Goal: Find specific page/section: Find specific page/section

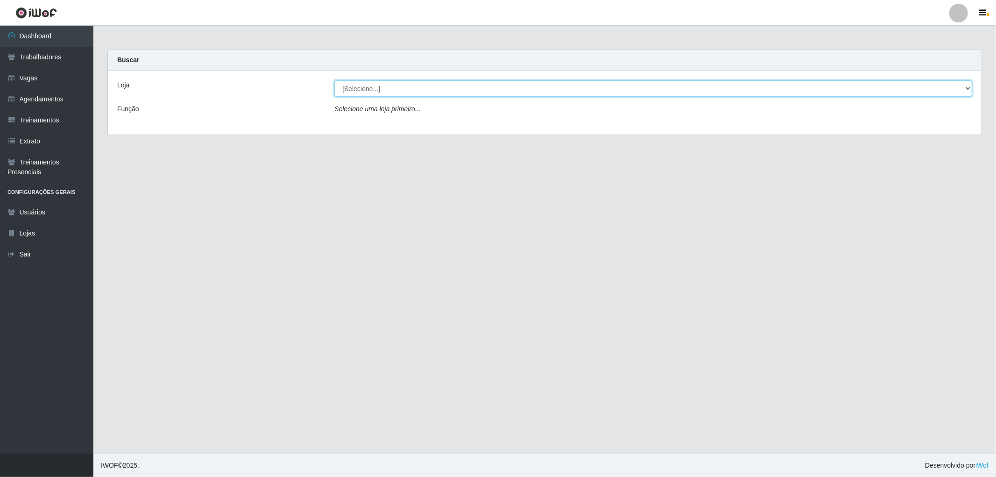
click at [361, 83] on select "[Selecione...] The Pow Pizzaria Delivery - [GEOGRAPHIC_DATA]" at bounding box center [653, 88] width 638 height 16
select select "322"
click at [334, 80] on select "[Selecione...] The Pow Pizzaria Delivery - [GEOGRAPHIC_DATA]" at bounding box center [653, 88] width 638 height 16
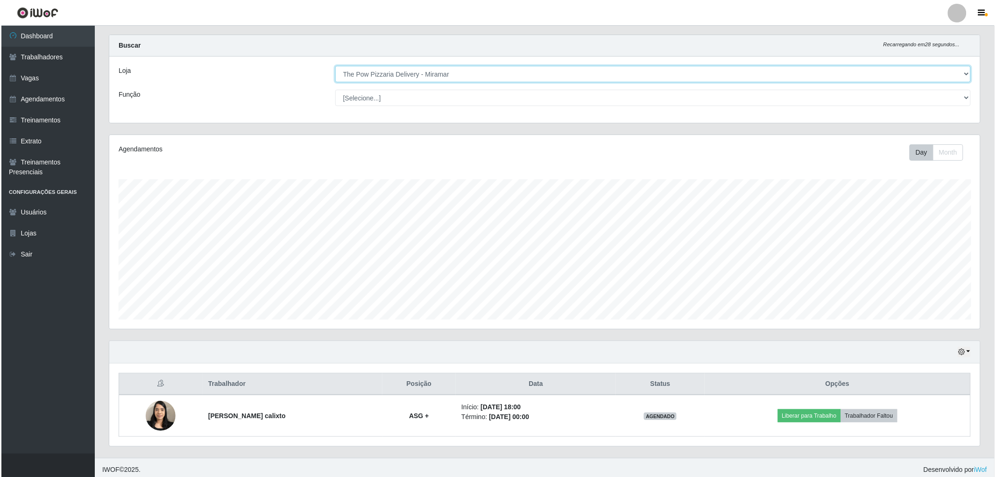
scroll to position [19, 0]
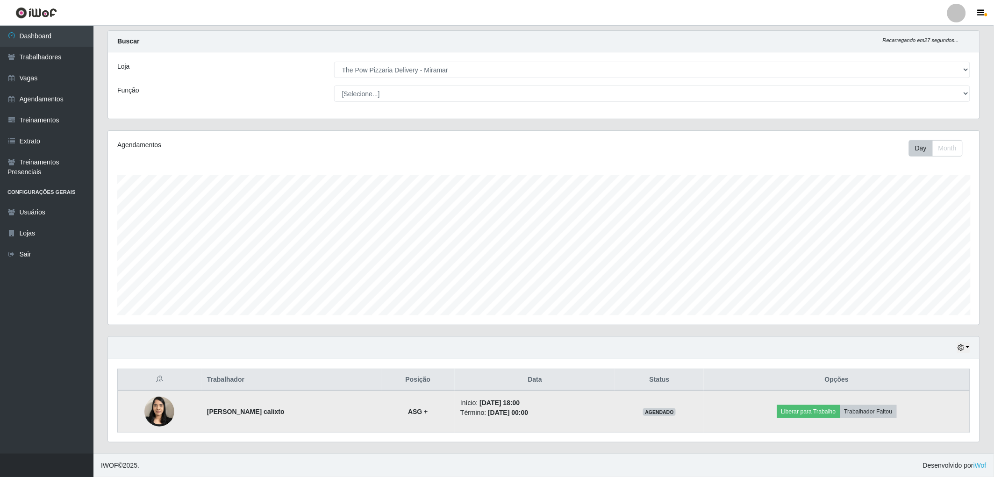
click at [160, 414] on img at bounding box center [159, 411] width 30 height 40
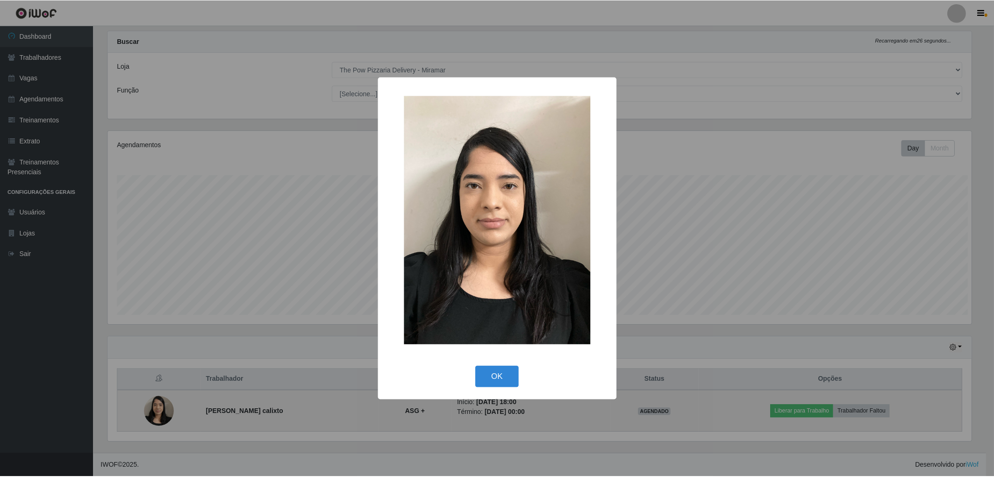
scroll to position [193, 866]
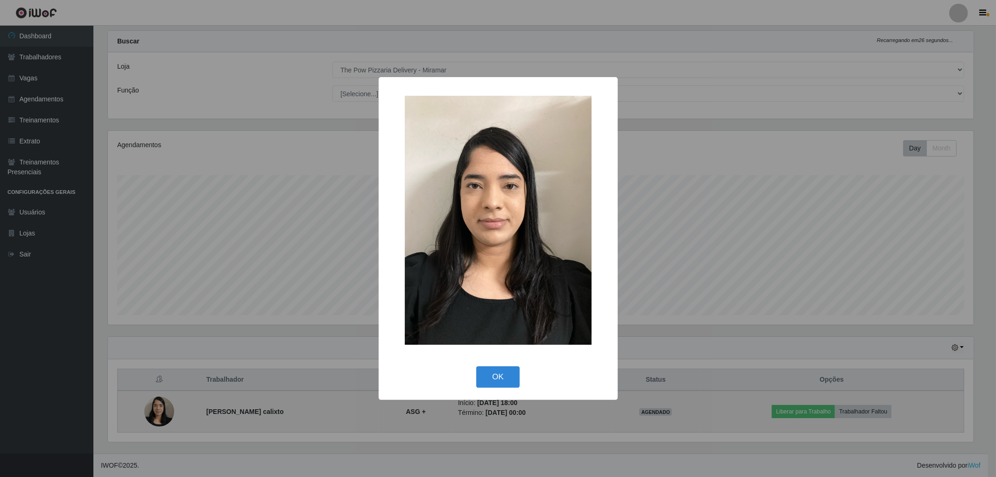
click at [160, 414] on div "× OK Cancel" at bounding box center [498, 238] width 996 height 477
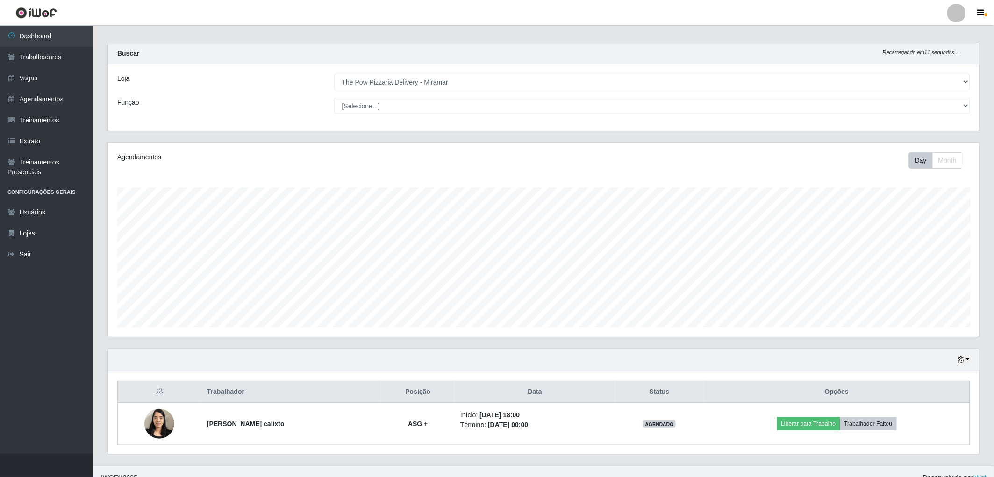
scroll to position [0, 0]
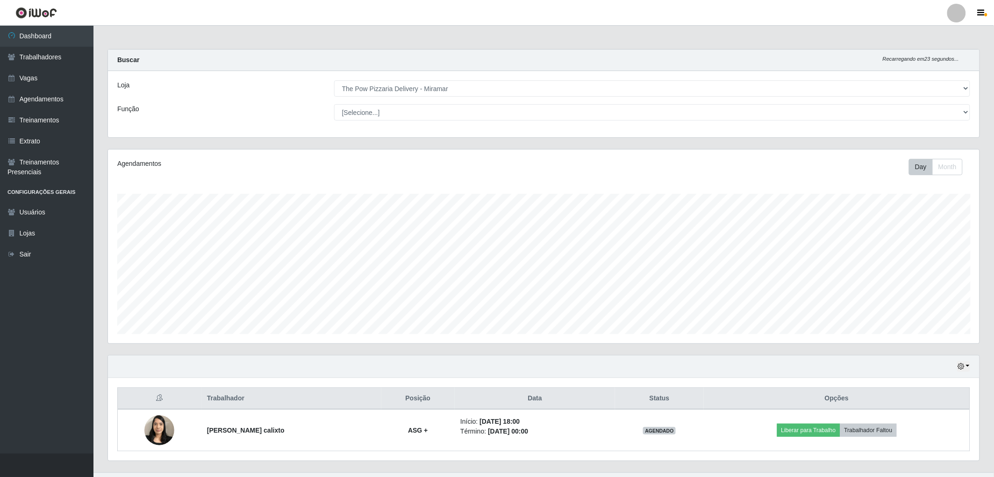
click at [791, 159] on div "Agendamentos Day Month 28/06 Agendamentos 6" at bounding box center [543, 246] width 871 height 194
click at [293, 476] on footer "IWOF © 2025 . Desenvolvido por iWof" at bounding box center [543, 483] width 900 height 23
click at [194, 113] on div "Função" at bounding box center [218, 112] width 217 height 16
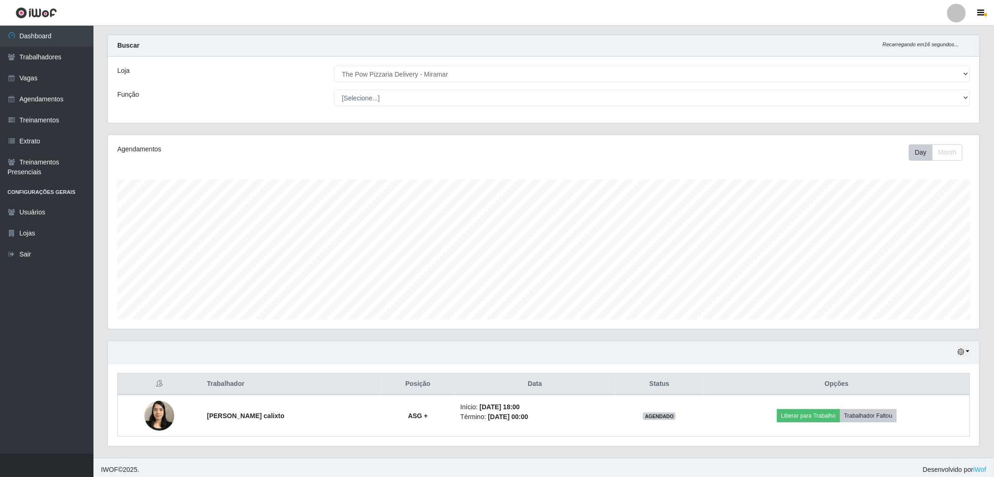
scroll to position [19, 0]
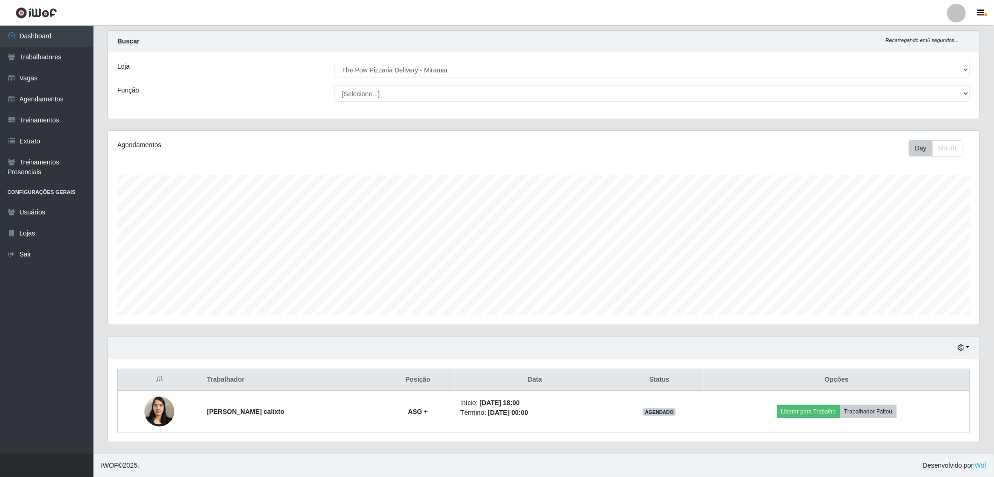
click at [181, 129] on div "Carregando... Buscar Recarregando em 6 segundos... Loja [Selecione...] The Pow …" at bounding box center [543, 80] width 886 height 100
click at [199, 367] on div "Trabalhador Posição Data Status Opções jessica caetano lins calixto ASG + Iníci…" at bounding box center [543, 400] width 871 height 83
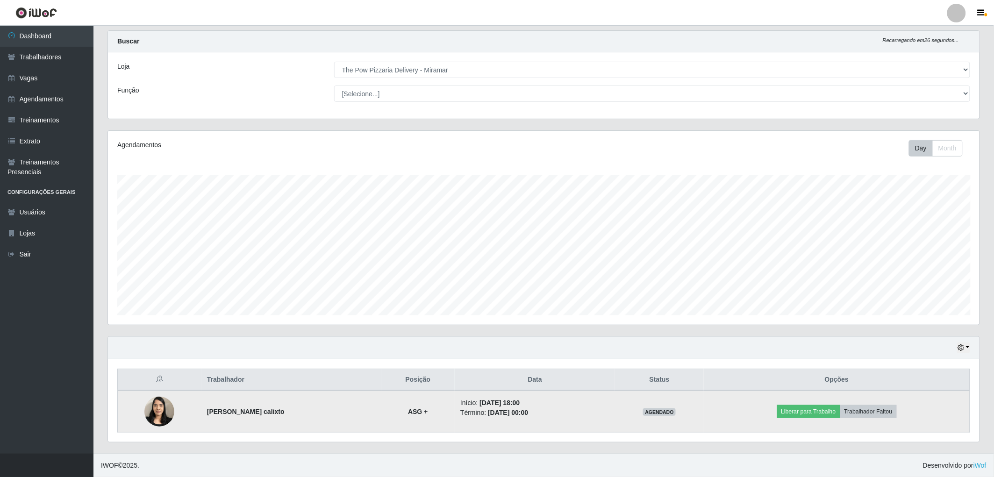
click at [183, 409] on td at bounding box center [160, 411] width 84 height 42
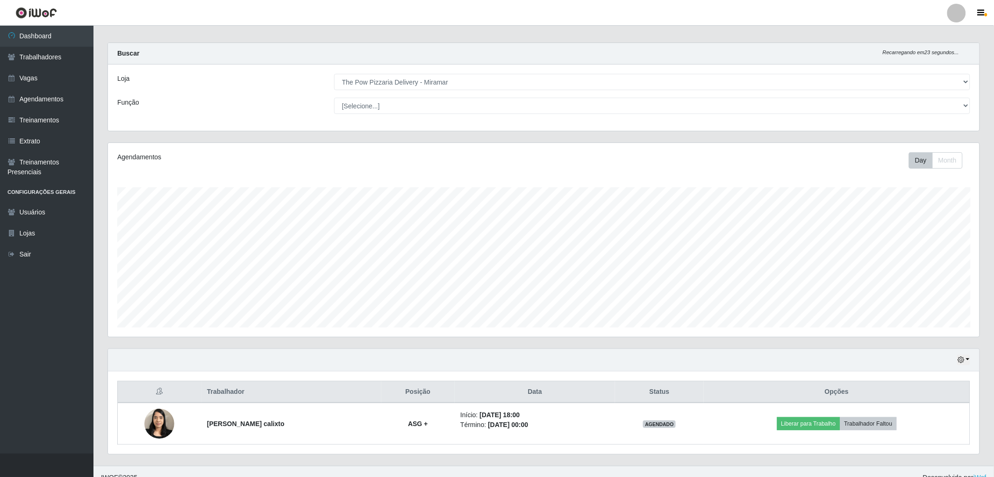
scroll to position [0, 0]
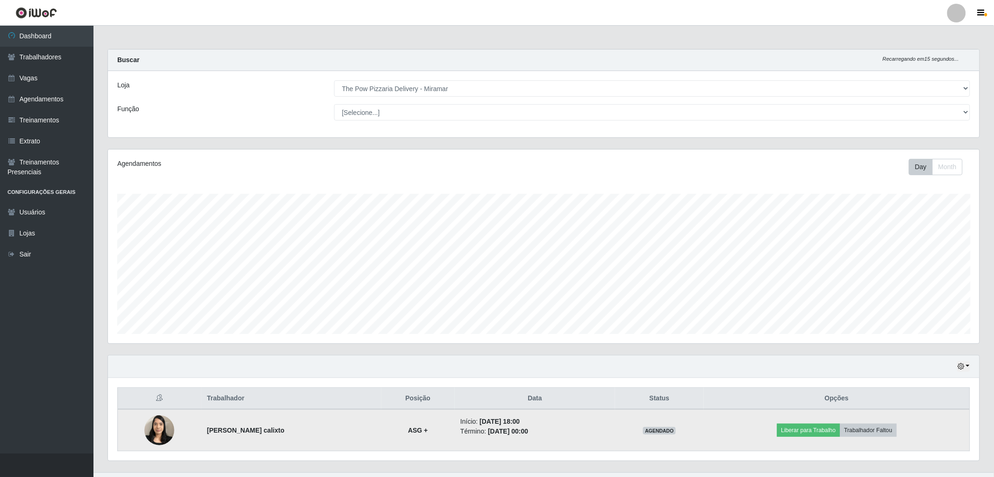
click at [155, 432] on img at bounding box center [159, 430] width 30 height 40
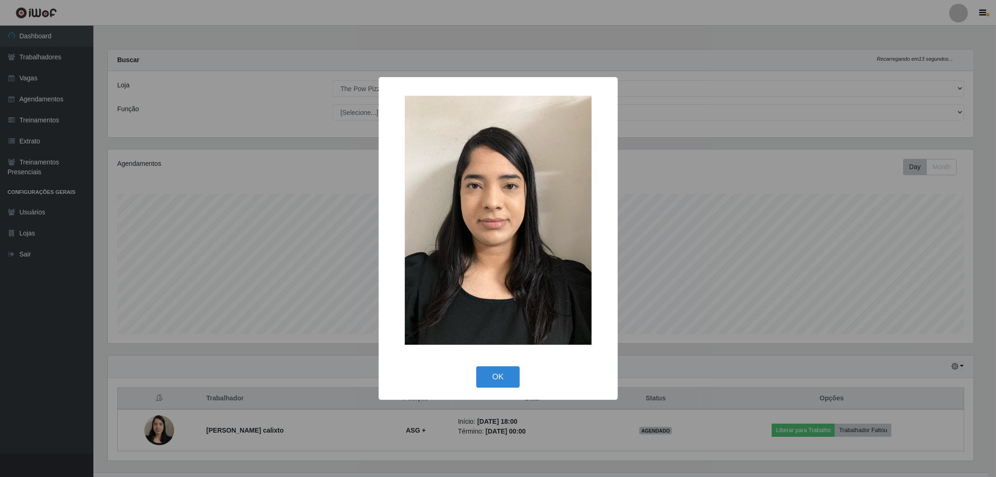
click at [150, 433] on div "× OK Cancel" at bounding box center [498, 238] width 996 height 477
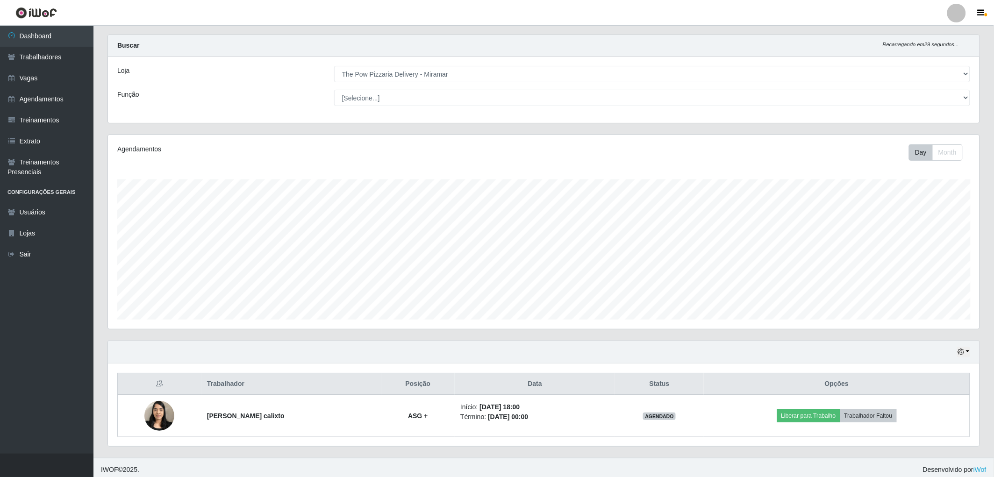
scroll to position [19, 0]
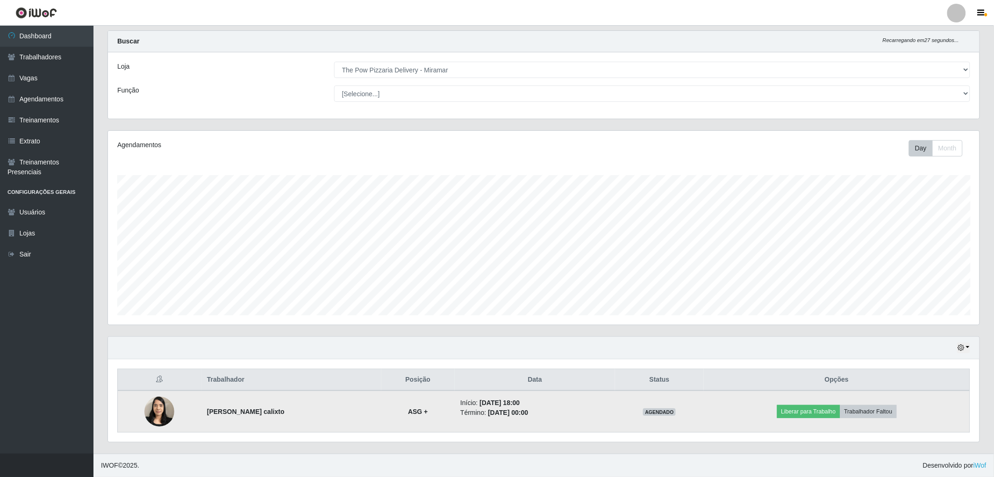
click at [154, 408] on img at bounding box center [159, 411] width 30 height 40
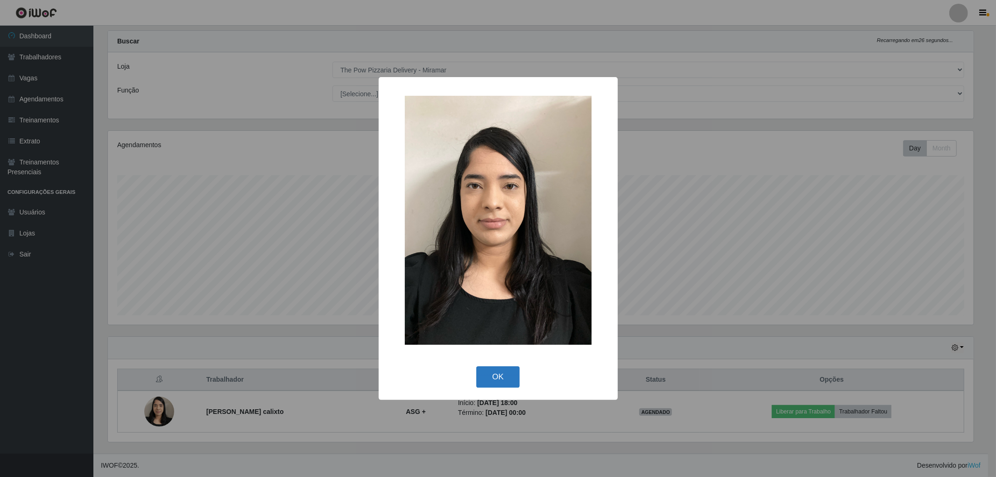
click at [491, 376] on button "OK" at bounding box center [497, 377] width 43 height 22
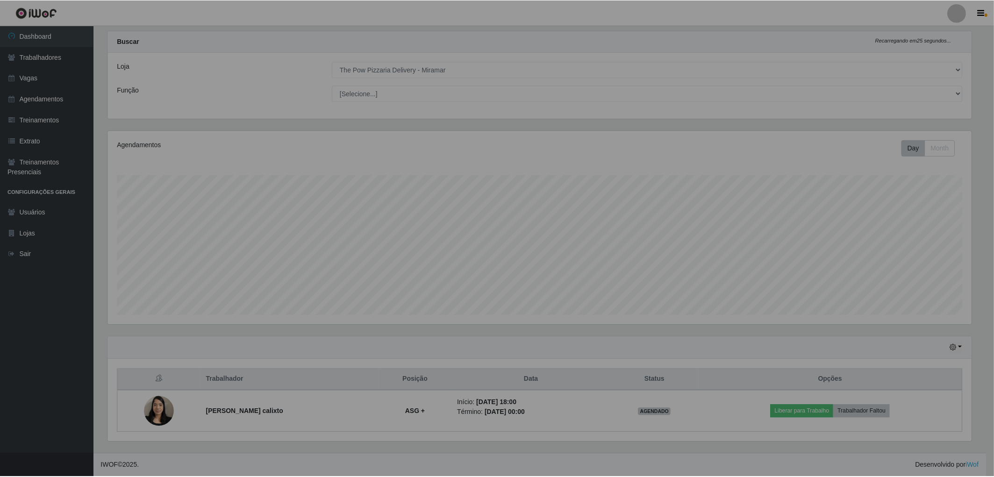
scroll to position [193, 871]
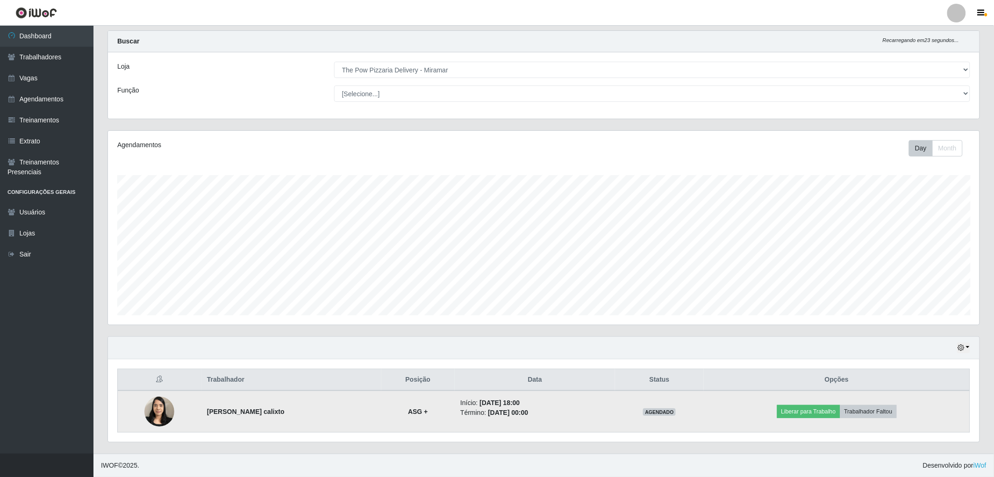
click at [254, 413] on strong "[PERSON_NAME] [PERSON_NAME]" at bounding box center [246, 411] width 78 height 7
copy strong "[PERSON_NAME] [PERSON_NAME]"
click at [312, 413] on td "[PERSON_NAME] [PERSON_NAME]" at bounding box center [291, 411] width 180 height 42
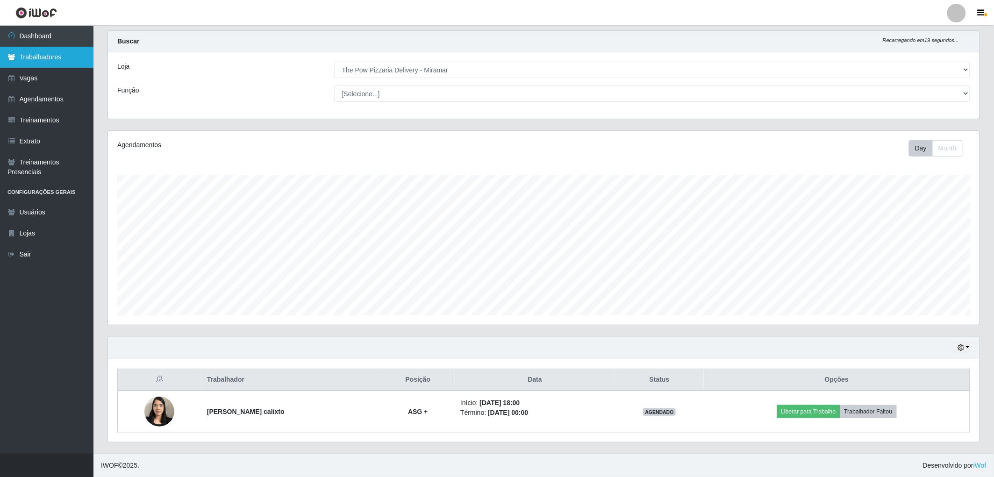
click at [47, 64] on link "Trabalhadores" at bounding box center [46, 57] width 93 height 21
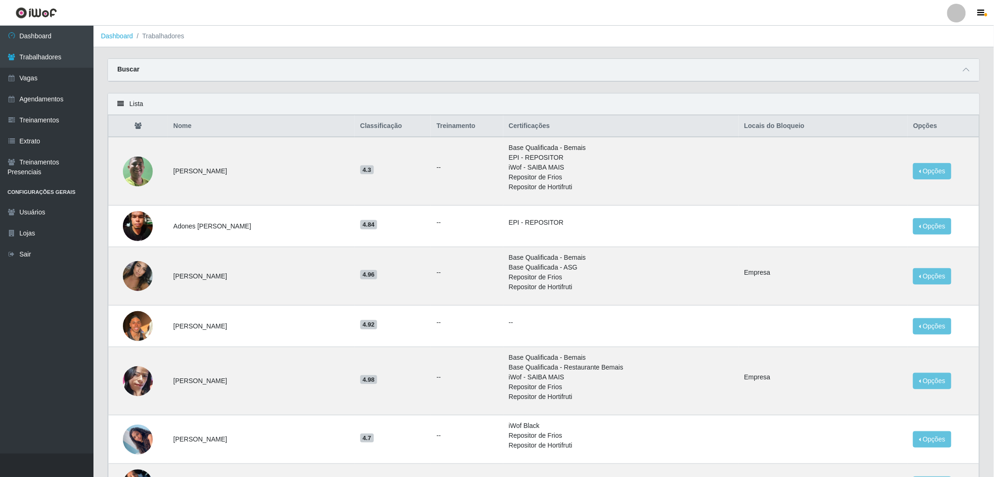
click at [226, 71] on div "Buscar" at bounding box center [543, 70] width 871 height 22
click at [151, 66] on div "Buscar" at bounding box center [543, 70] width 871 height 22
click at [142, 69] on div "Buscar" at bounding box center [543, 70] width 871 height 22
click at [142, 67] on div "Buscar" at bounding box center [543, 70] width 871 height 22
click at [966, 72] on icon at bounding box center [966, 69] width 7 height 7
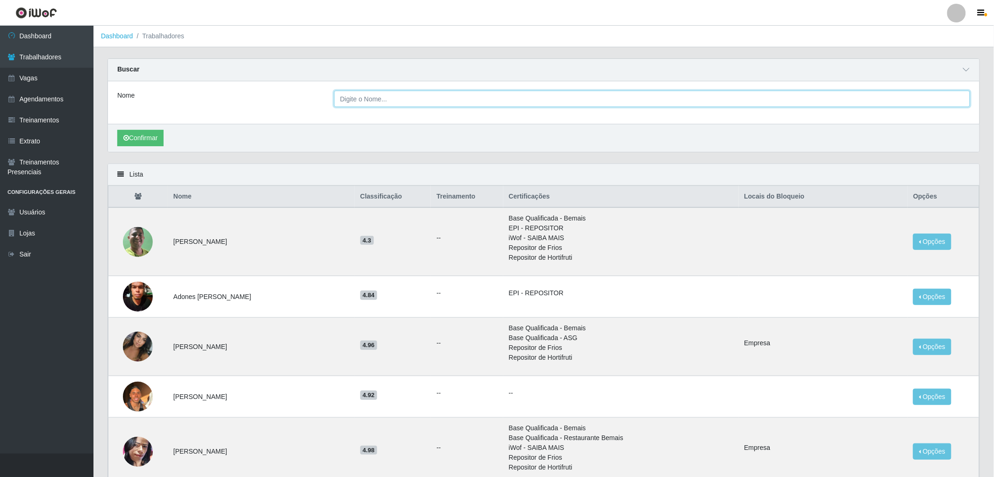
click at [450, 103] on input "Nome" at bounding box center [652, 99] width 636 height 16
paste input "SEDH."
click at [381, 96] on input "SEDH." at bounding box center [652, 99] width 636 height 16
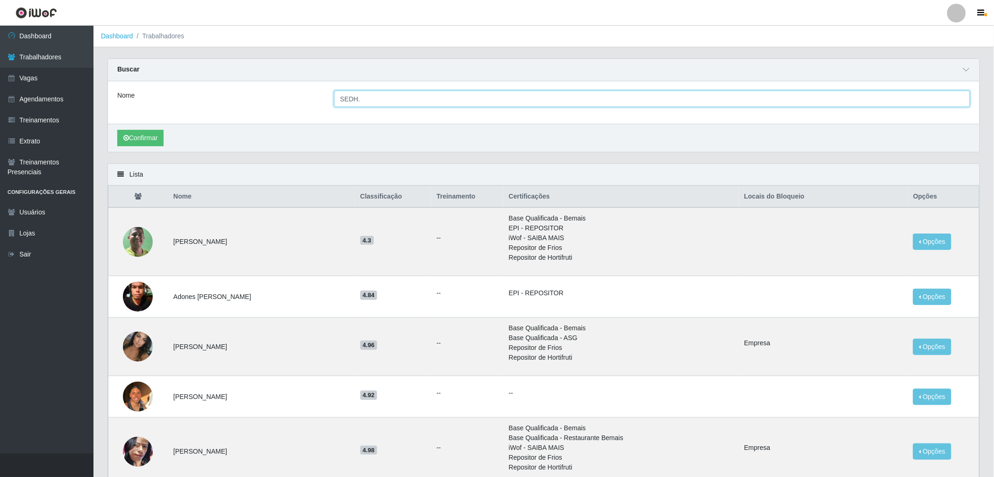
paste input "[PERSON_NAME] [PERSON_NAME]"
type input "[PERSON_NAME] [PERSON_NAME]"
click at [117, 130] on button "Confirmar" at bounding box center [140, 138] width 46 height 16
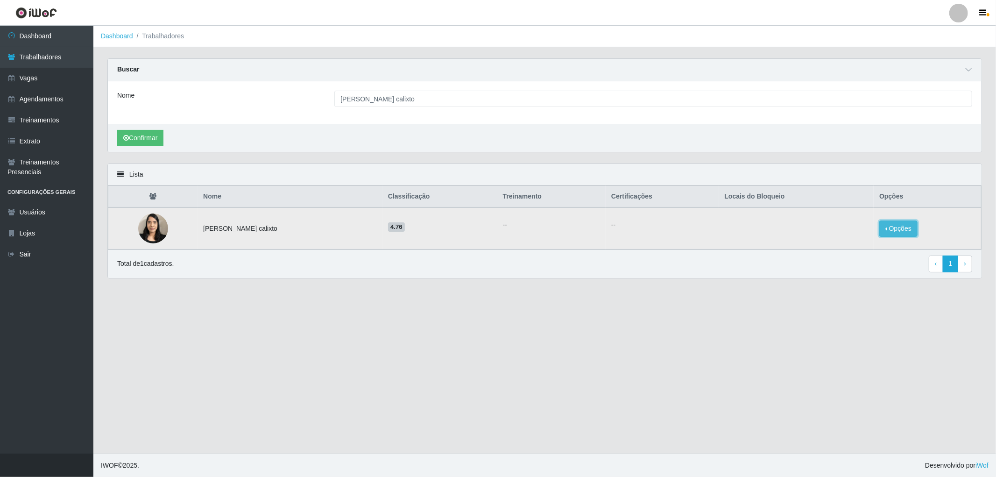
click at [900, 230] on button "Opções" at bounding box center [899, 228] width 38 height 16
click at [571, 221] on ul "--" at bounding box center [551, 225] width 97 height 10
click at [152, 232] on img at bounding box center [153, 228] width 30 height 40
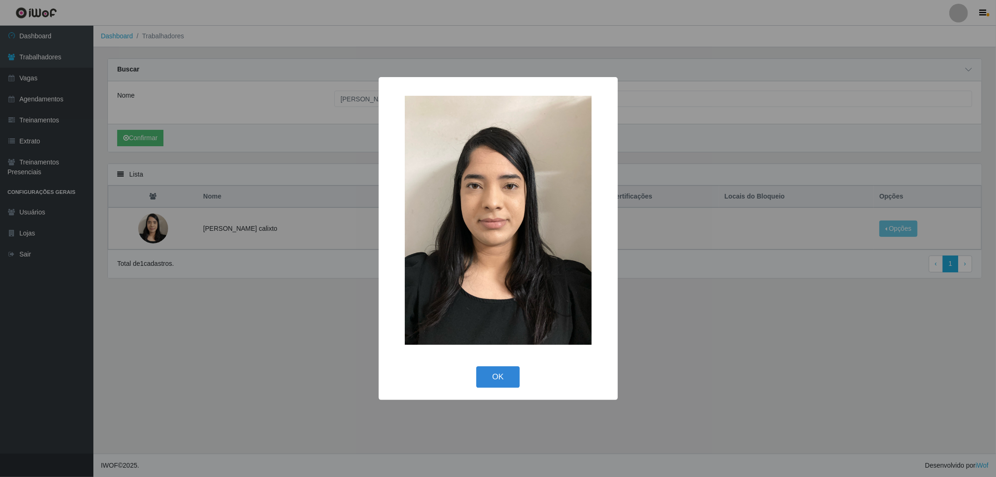
click at [250, 269] on div "× OK Cancel" at bounding box center [498, 238] width 996 height 477
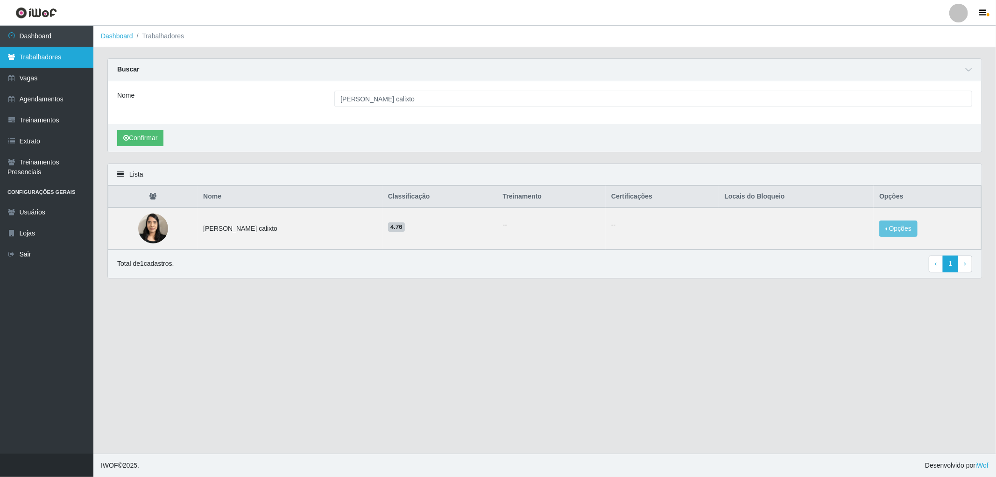
click at [43, 57] on link "Trabalhadores" at bounding box center [46, 57] width 93 height 21
click at [39, 35] on link "Dashboard" at bounding box center [46, 36] width 93 height 21
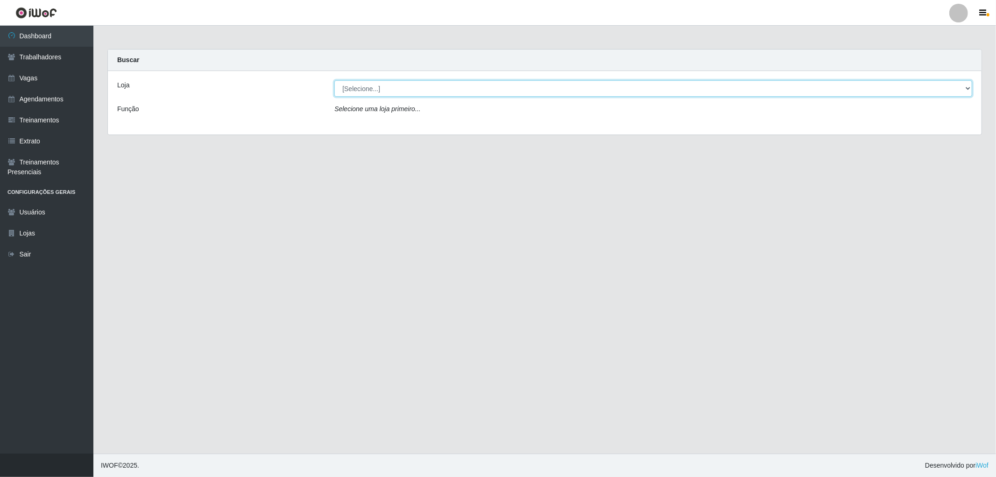
click at [426, 90] on select "[Selecione...] The Pow Pizzaria Delivery - [GEOGRAPHIC_DATA]" at bounding box center [653, 88] width 638 height 16
select select "322"
click at [334, 80] on select "[Selecione...] The Pow Pizzaria Delivery - [GEOGRAPHIC_DATA]" at bounding box center [653, 88] width 638 height 16
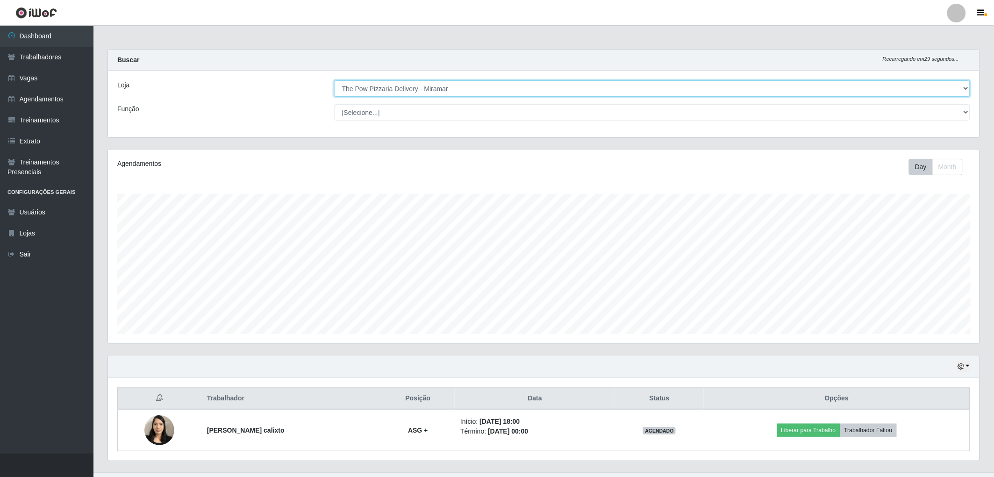
scroll to position [193, 871]
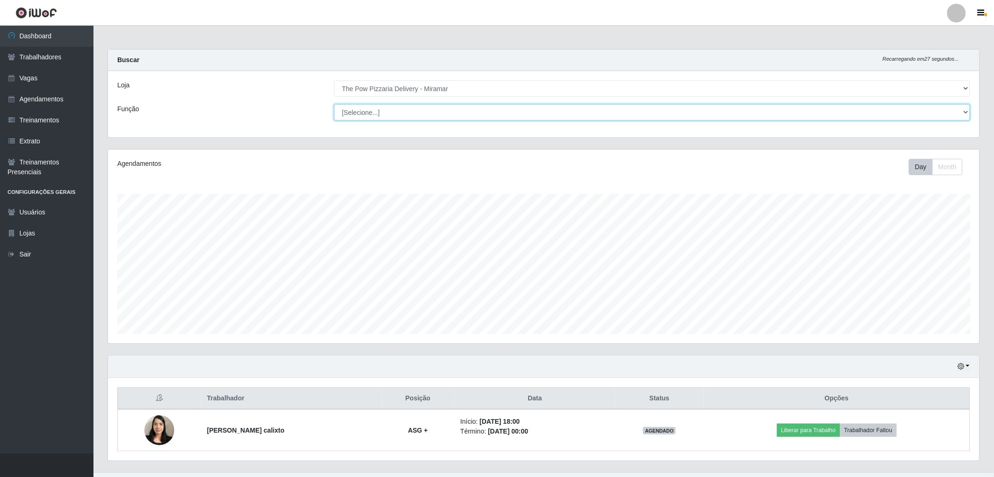
click at [416, 114] on select "[Selecione...] ASG ASG + ASG ++ Auxiliar de Cozinha Auxiliar de Cozinha + Auxil…" at bounding box center [652, 112] width 636 height 16
click at [564, 35] on main "Carregando... Buscar Recarregando em 20 segundos... Loja [Selecione...] The Pow…" at bounding box center [543, 249] width 900 height 447
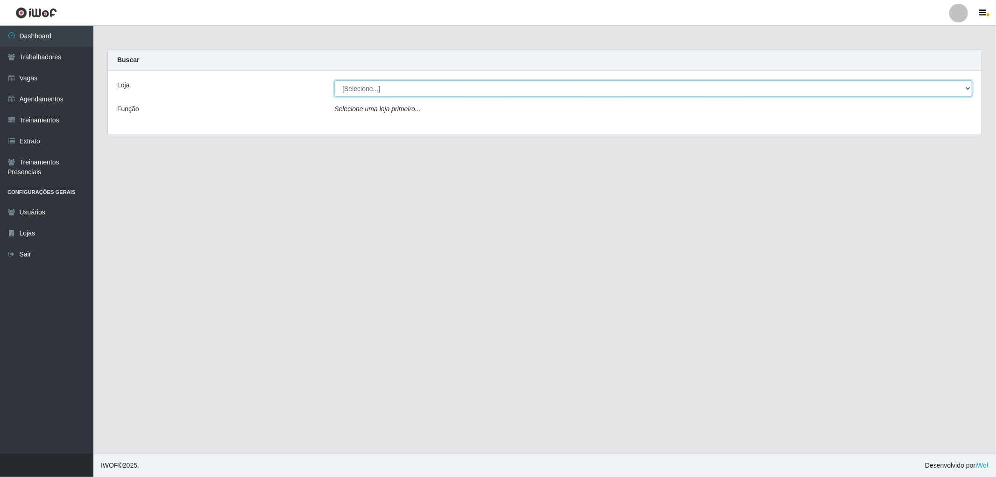
click at [407, 94] on select "[Selecione...] The Pow Pizzaria Delivery - [GEOGRAPHIC_DATA]" at bounding box center [653, 88] width 638 height 16
select select "322"
click at [334, 80] on select "[Selecione...] The Pow Pizzaria Delivery - [GEOGRAPHIC_DATA]" at bounding box center [653, 88] width 638 height 16
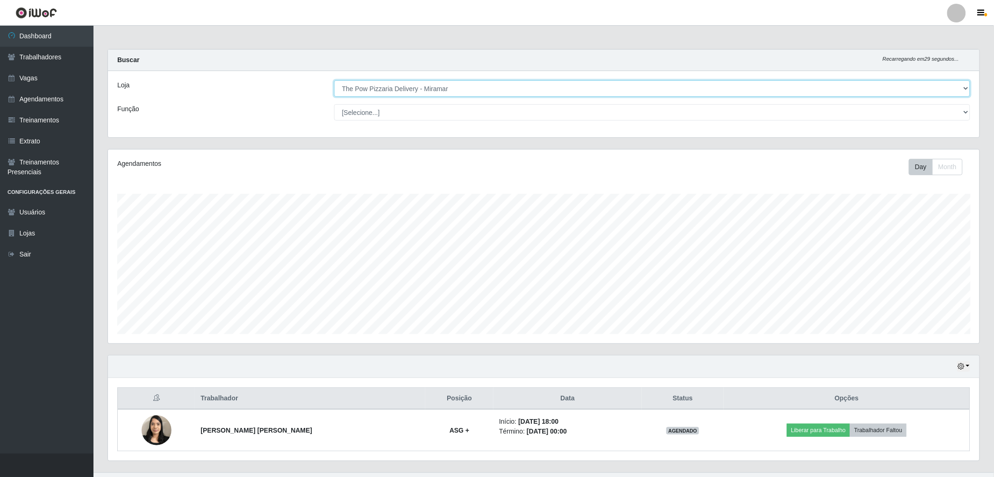
scroll to position [193, 871]
